Goal: Communication & Community: Answer question/provide support

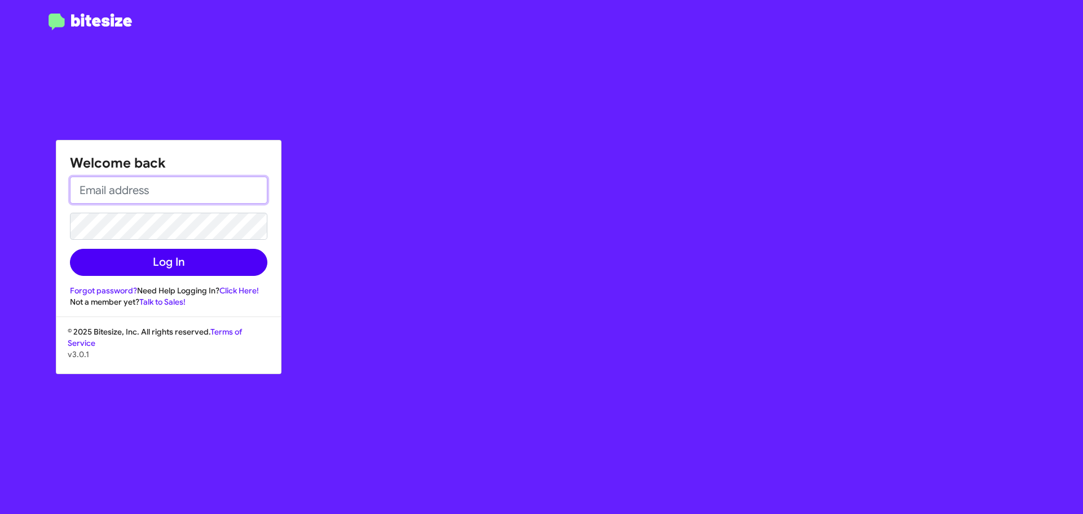
type input "[EMAIL_ADDRESS][DOMAIN_NAME]"
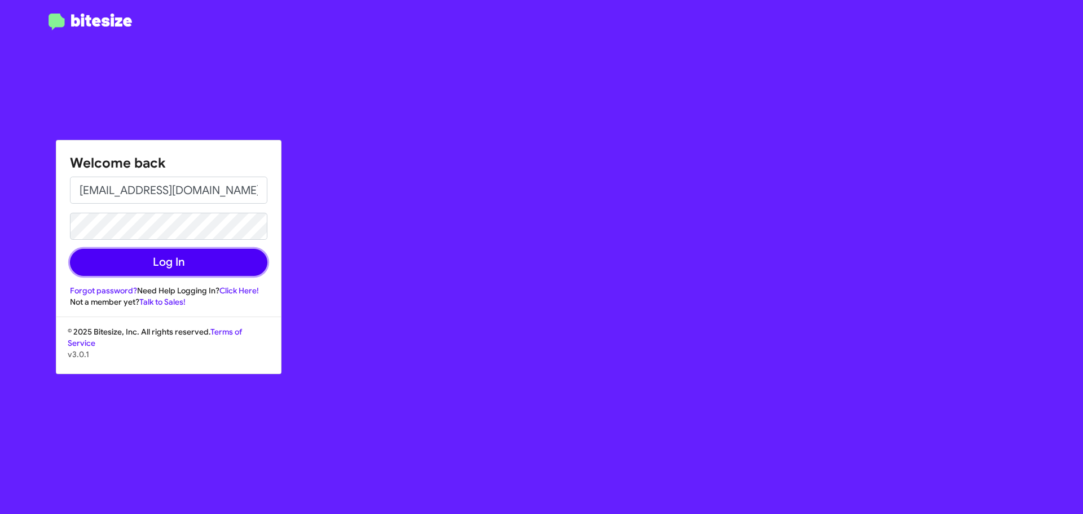
drag, startPoint x: 147, startPoint y: 265, endPoint x: 187, endPoint y: 273, distance: 41.4
click at [147, 265] on button "Log In" at bounding box center [168, 262] width 197 height 27
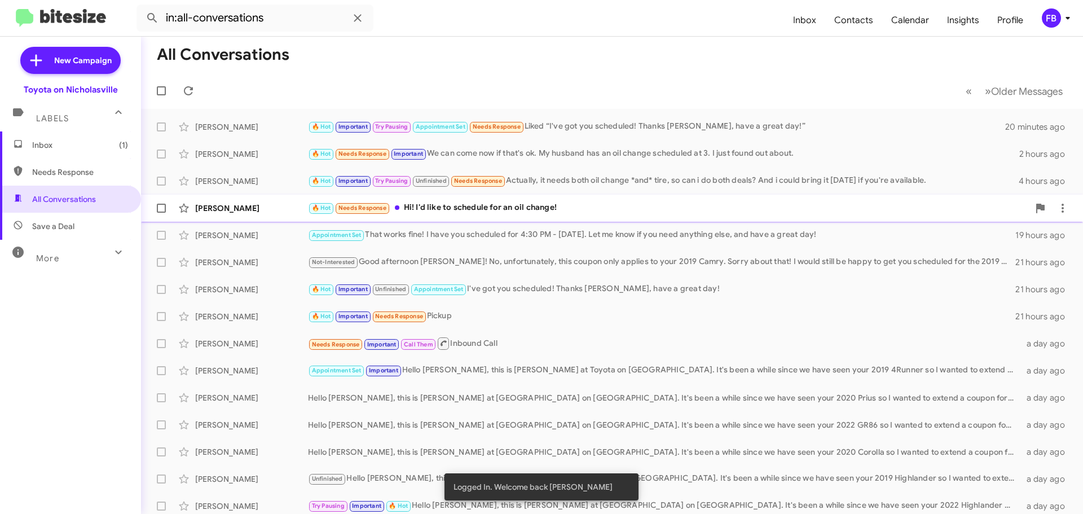
click at [557, 205] on div "🔥 Hot Needs Response Hi! I'd like to schedule for an oil change!" at bounding box center [668, 207] width 721 height 13
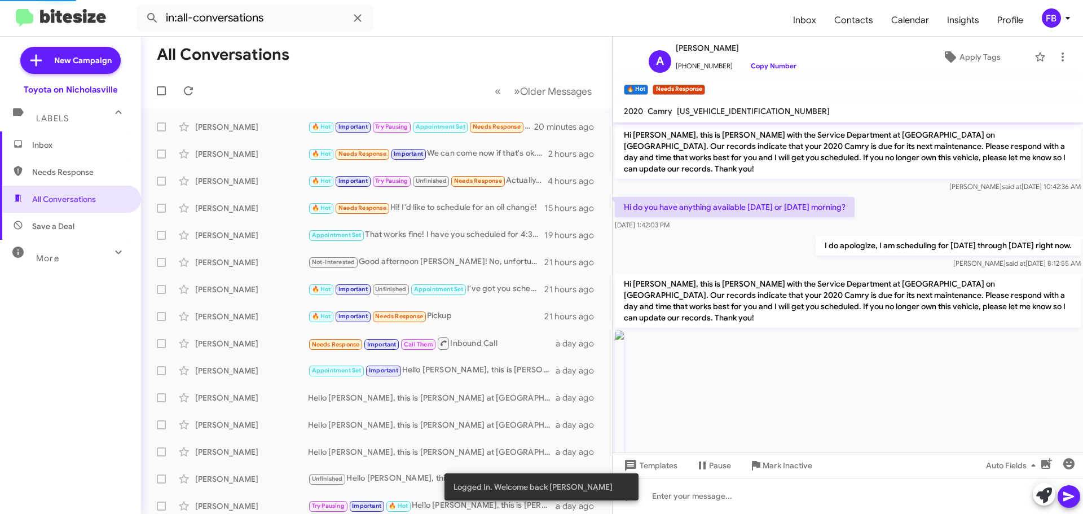
scroll to position [1633, 0]
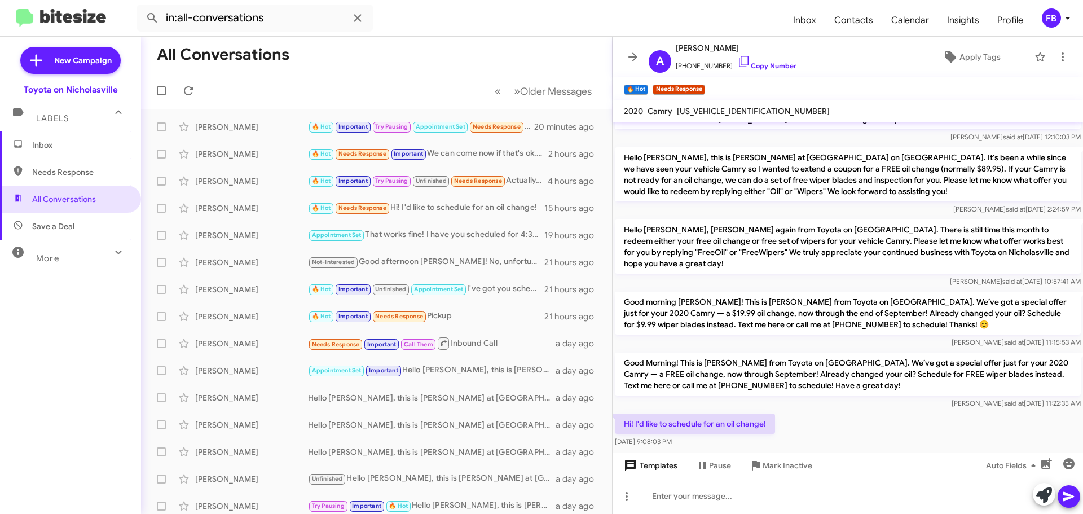
click at [645, 459] on span "Templates" at bounding box center [650, 465] width 56 height 20
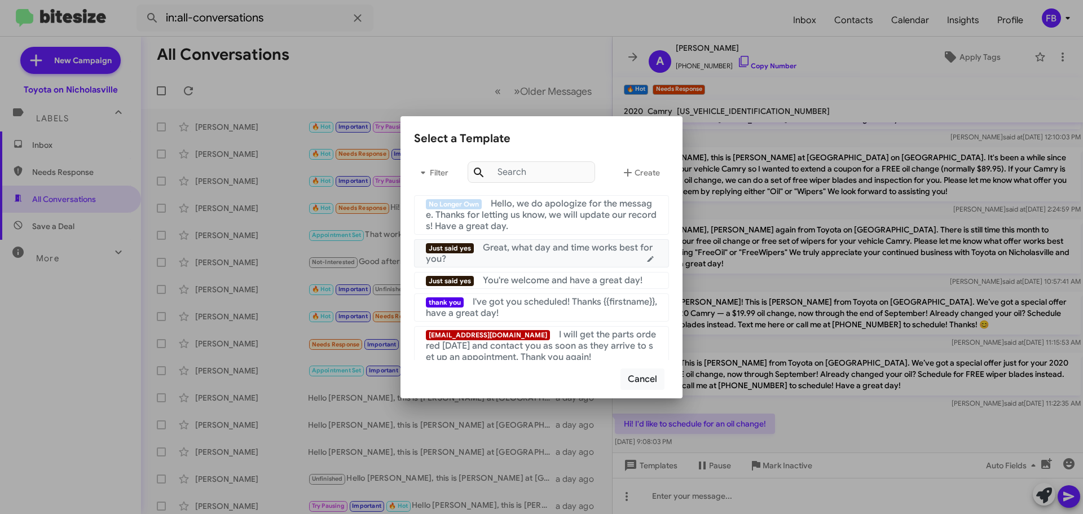
click at [547, 246] on span "Great, what day and time works best for you?" at bounding box center [539, 253] width 227 height 23
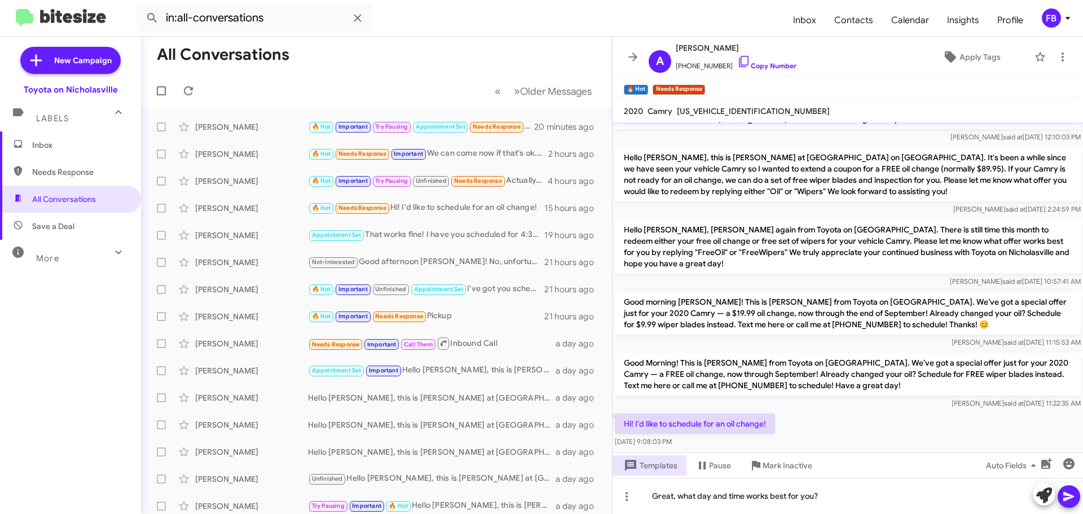
click at [1064, 496] on icon at bounding box center [1069, 497] width 14 height 14
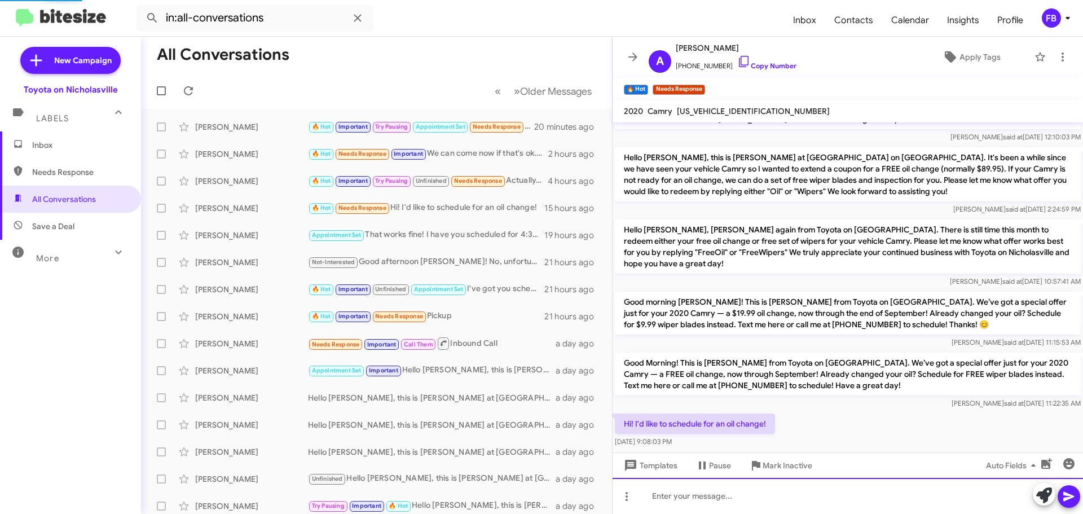
scroll to position [0, 0]
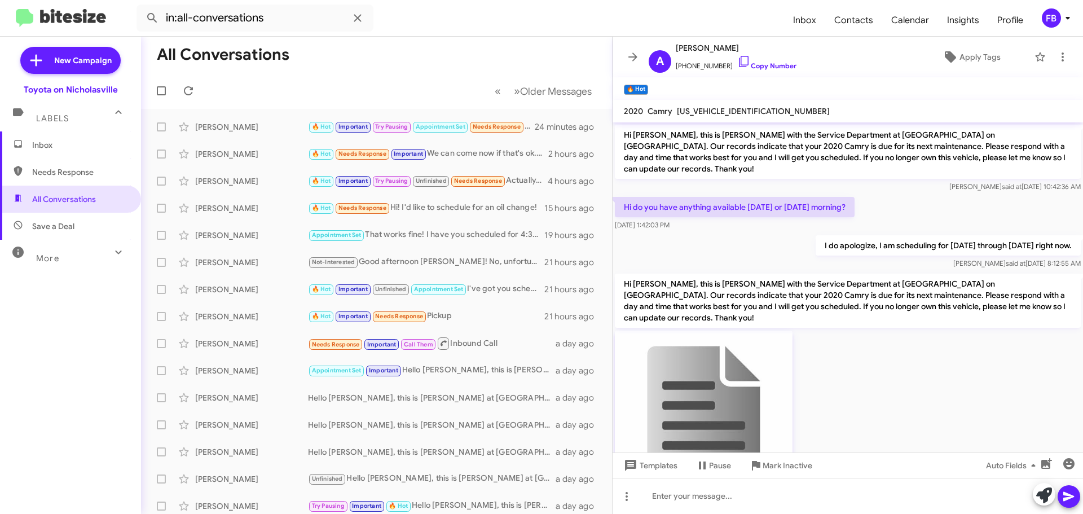
click at [37, 149] on span "Inbox" at bounding box center [80, 144] width 96 height 11
